Goal: Task Accomplishment & Management: Manage account settings

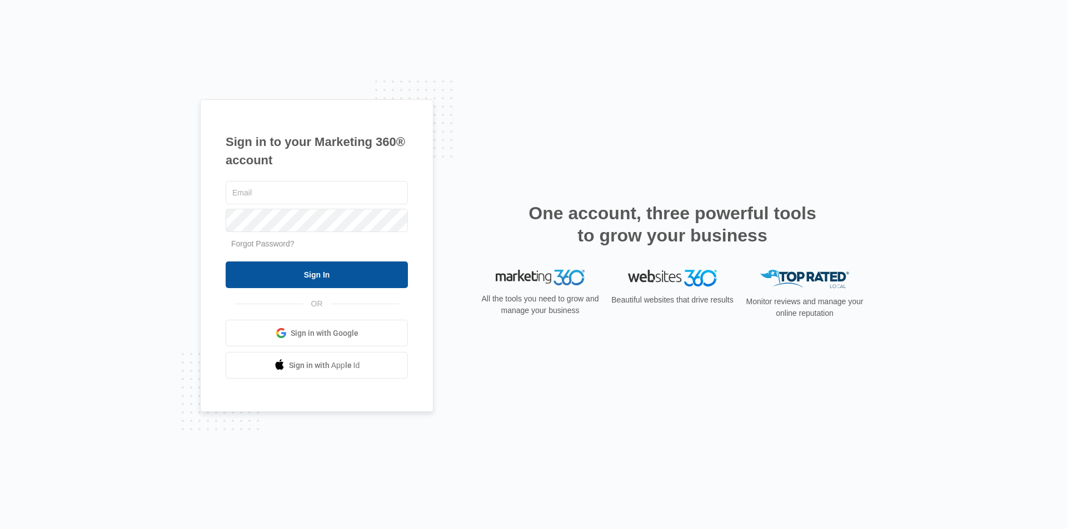
type input "leann@vincenzospizzasaugus.com"
click at [291, 274] on input "Sign In" at bounding box center [317, 275] width 182 height 27
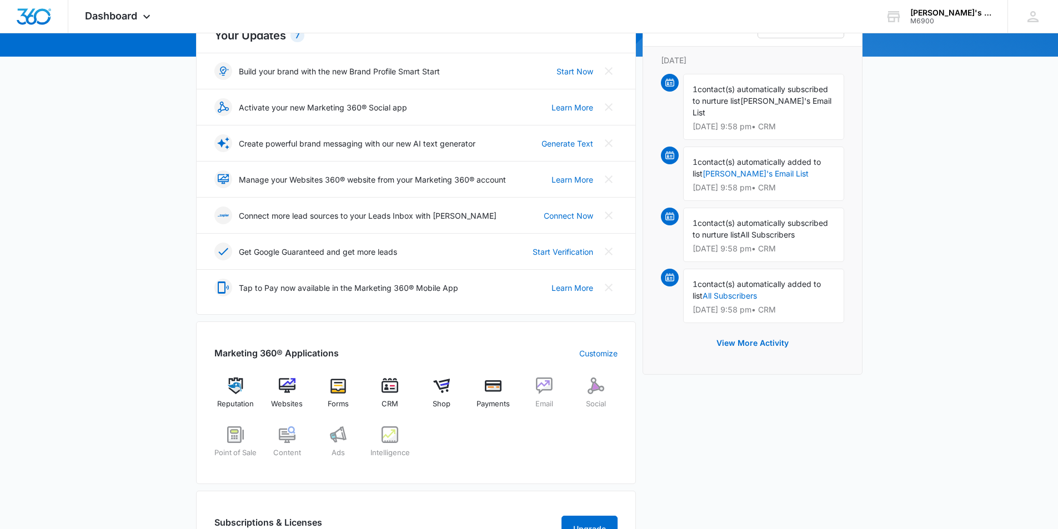
scroll to position [167, 0]
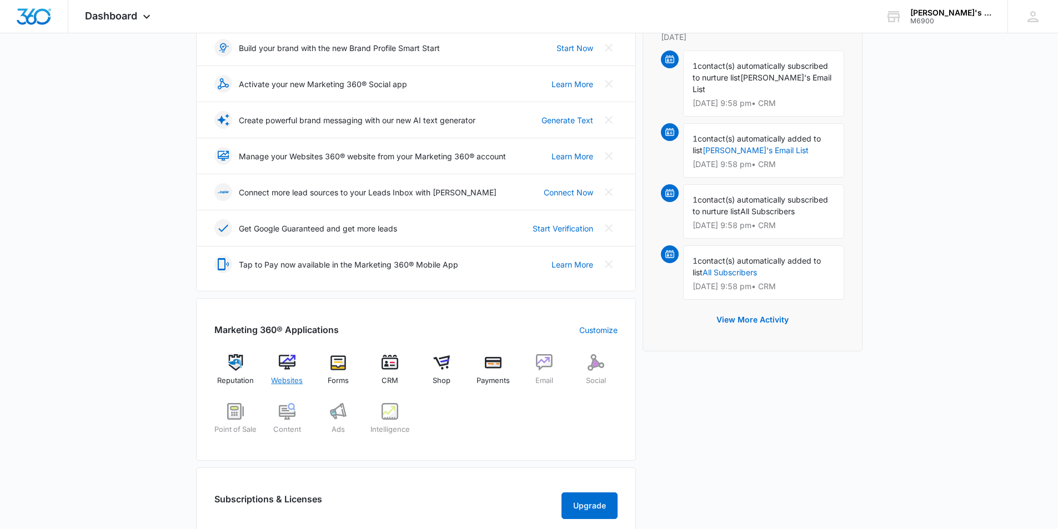
click at [286, 362] on img at bounding box center [287, 362] width 17 height 17
